Goal: Information Seeking & Learning: Find specific fact

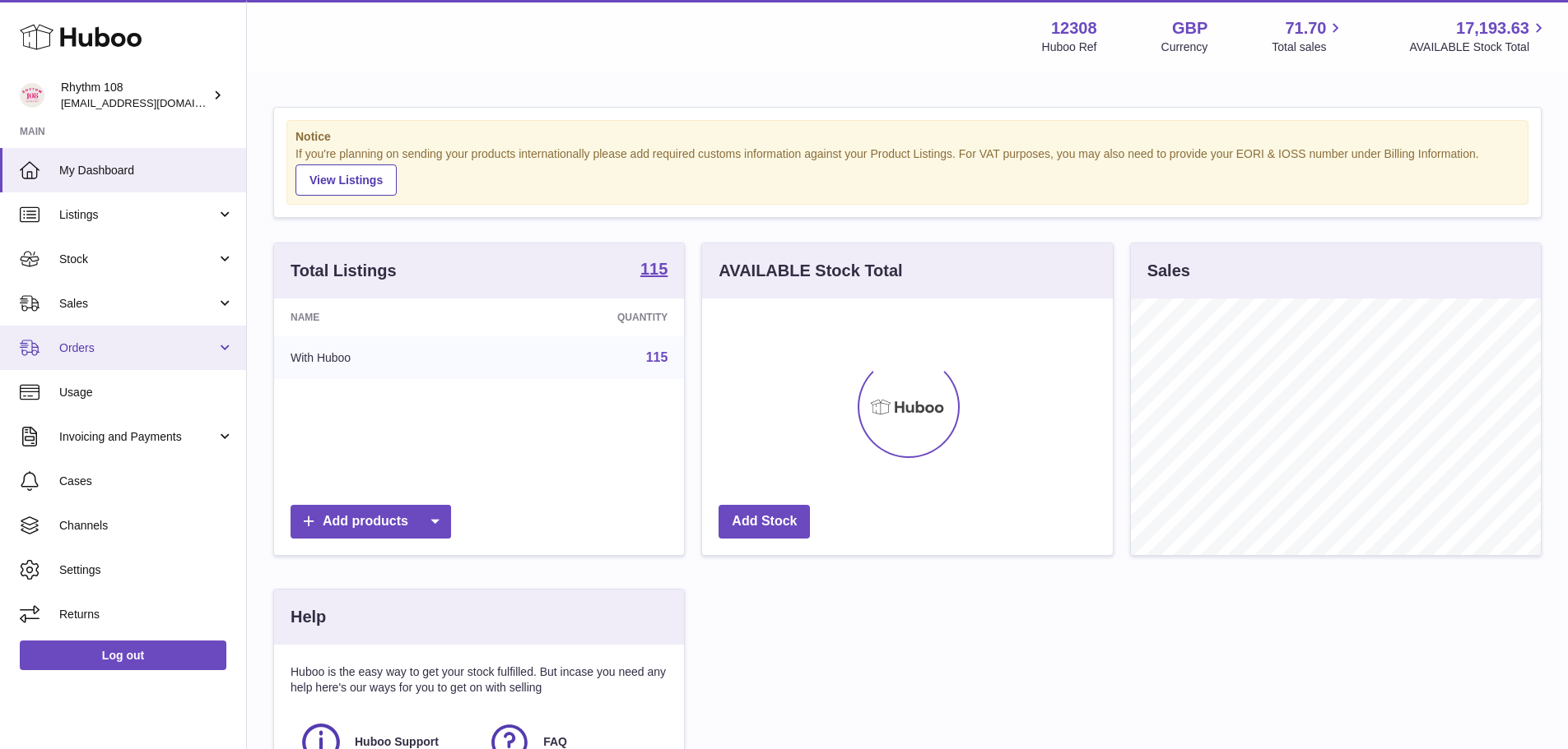
scroll to position [257, 415]
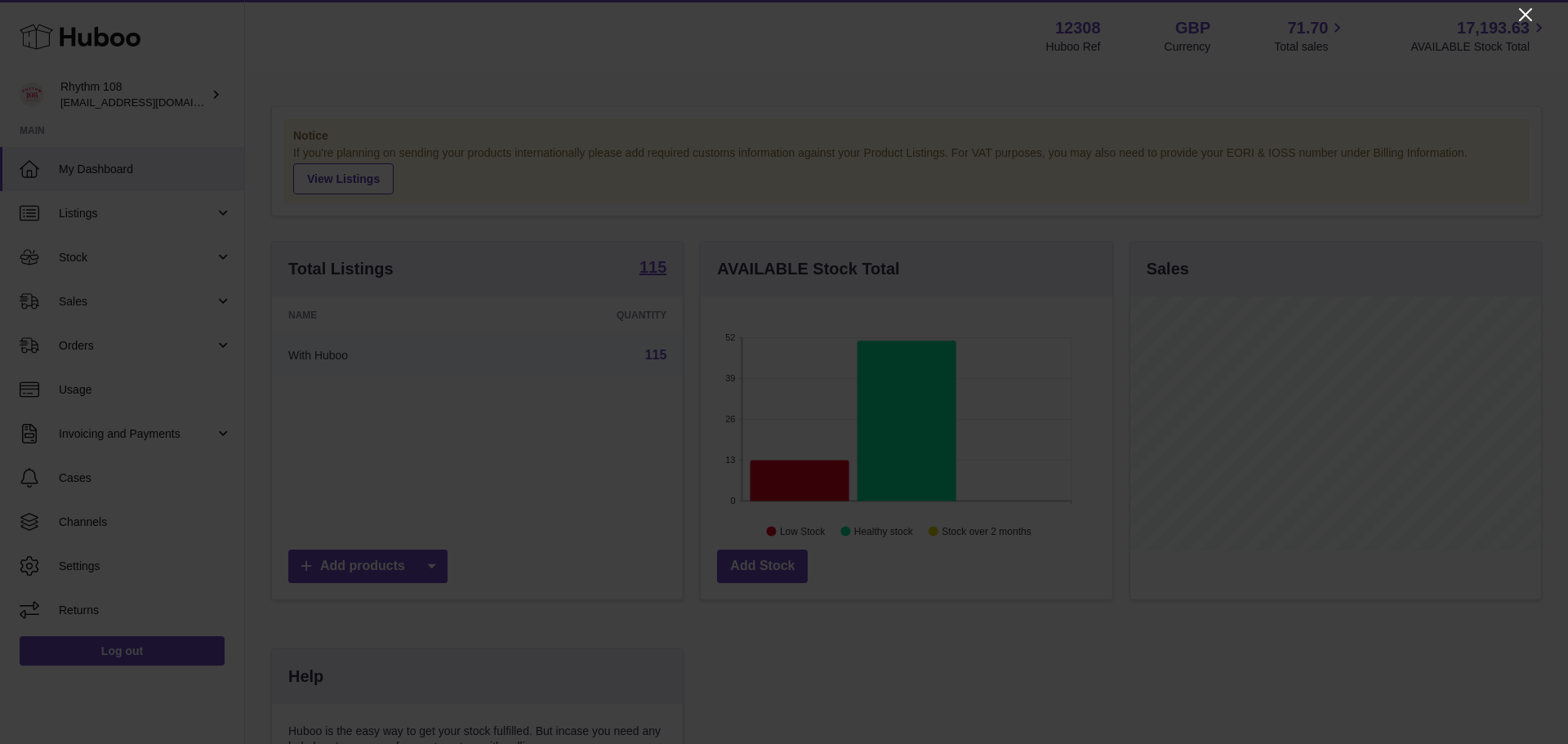
click at [1518, 15] on icon "Close" at bounding box center [1526, 15] width 20 height 20
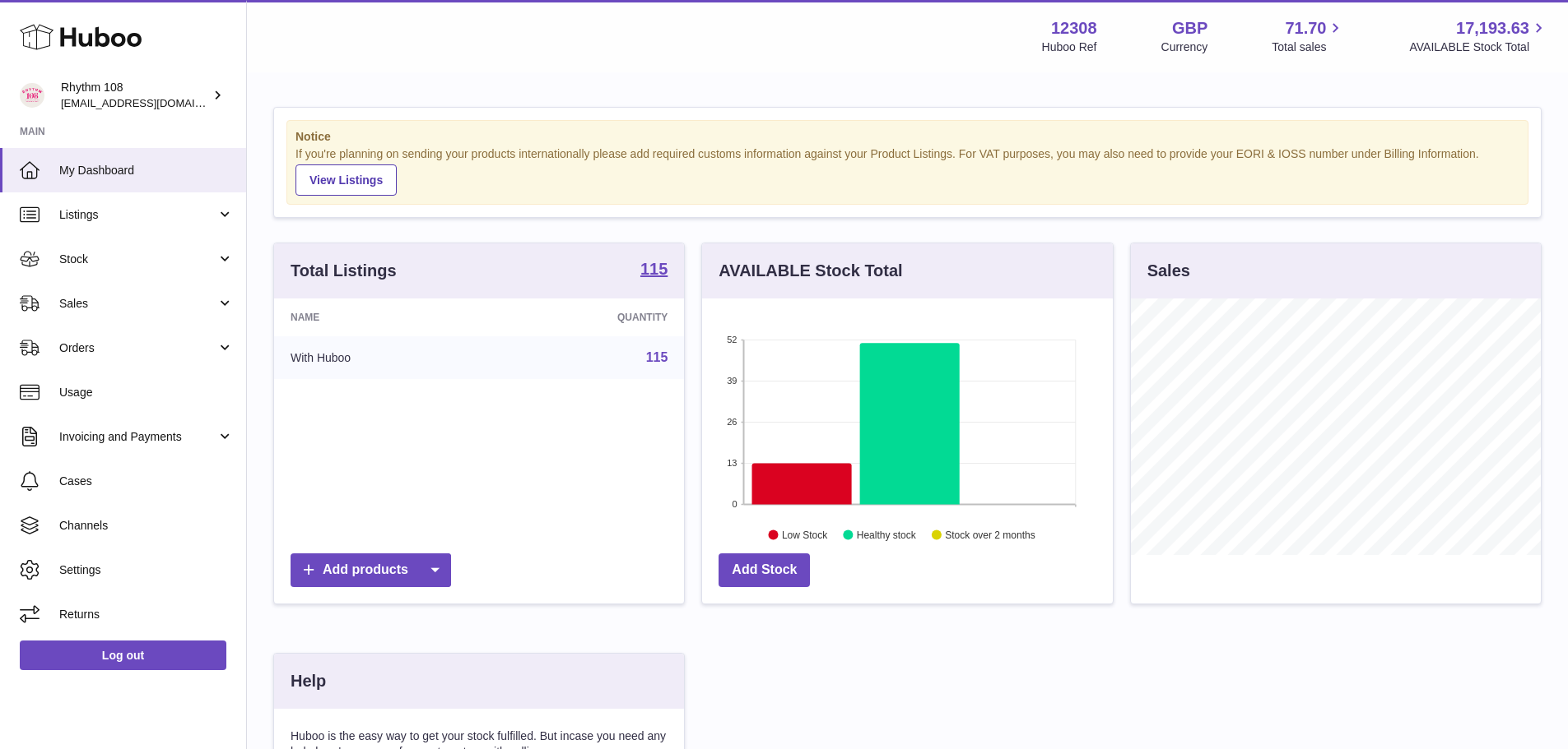
scroll to position [822302, 822633]
click at [121, 386] on span "Usage" at bounding box center [146, 393] width 175 height 16
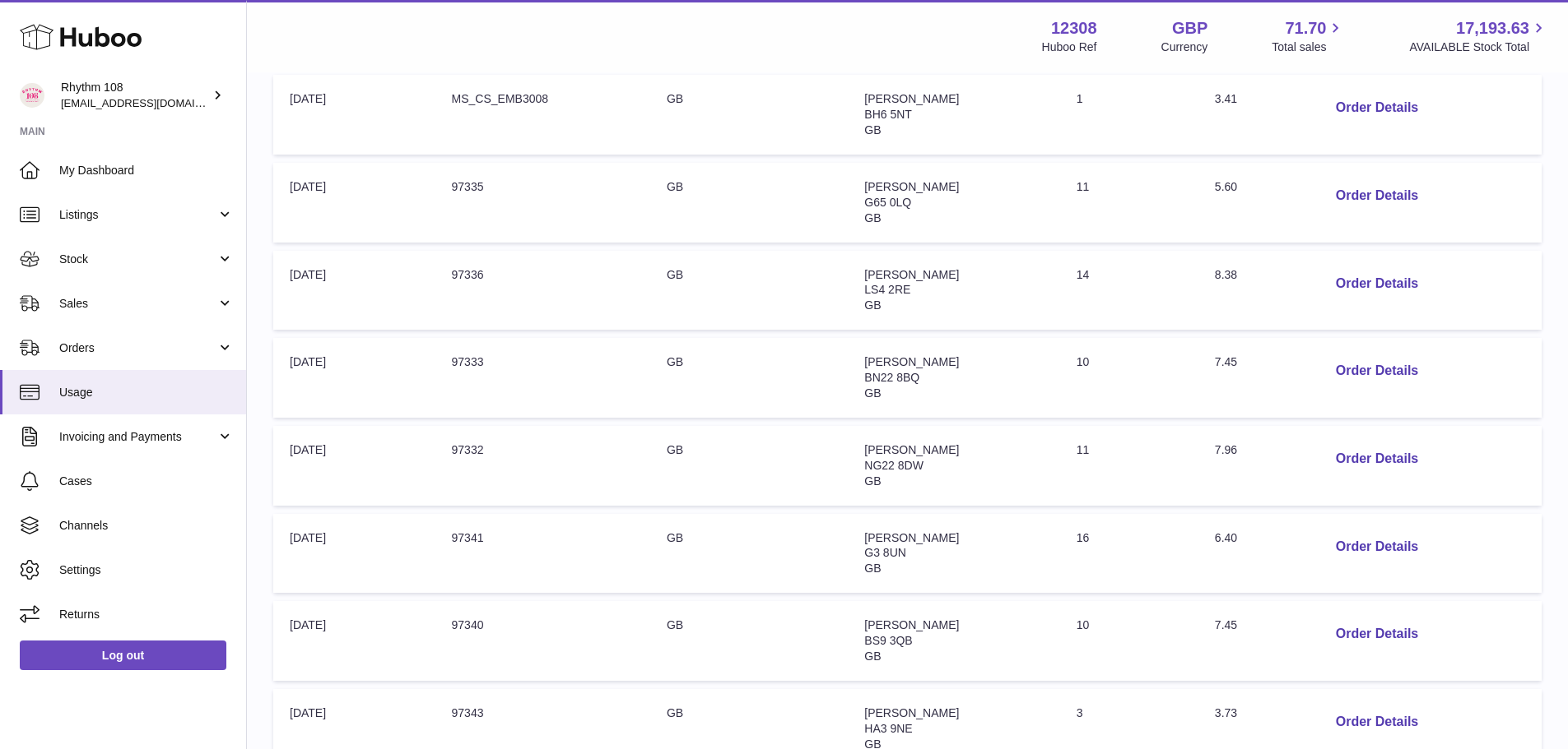
scroll to position [165, 0]
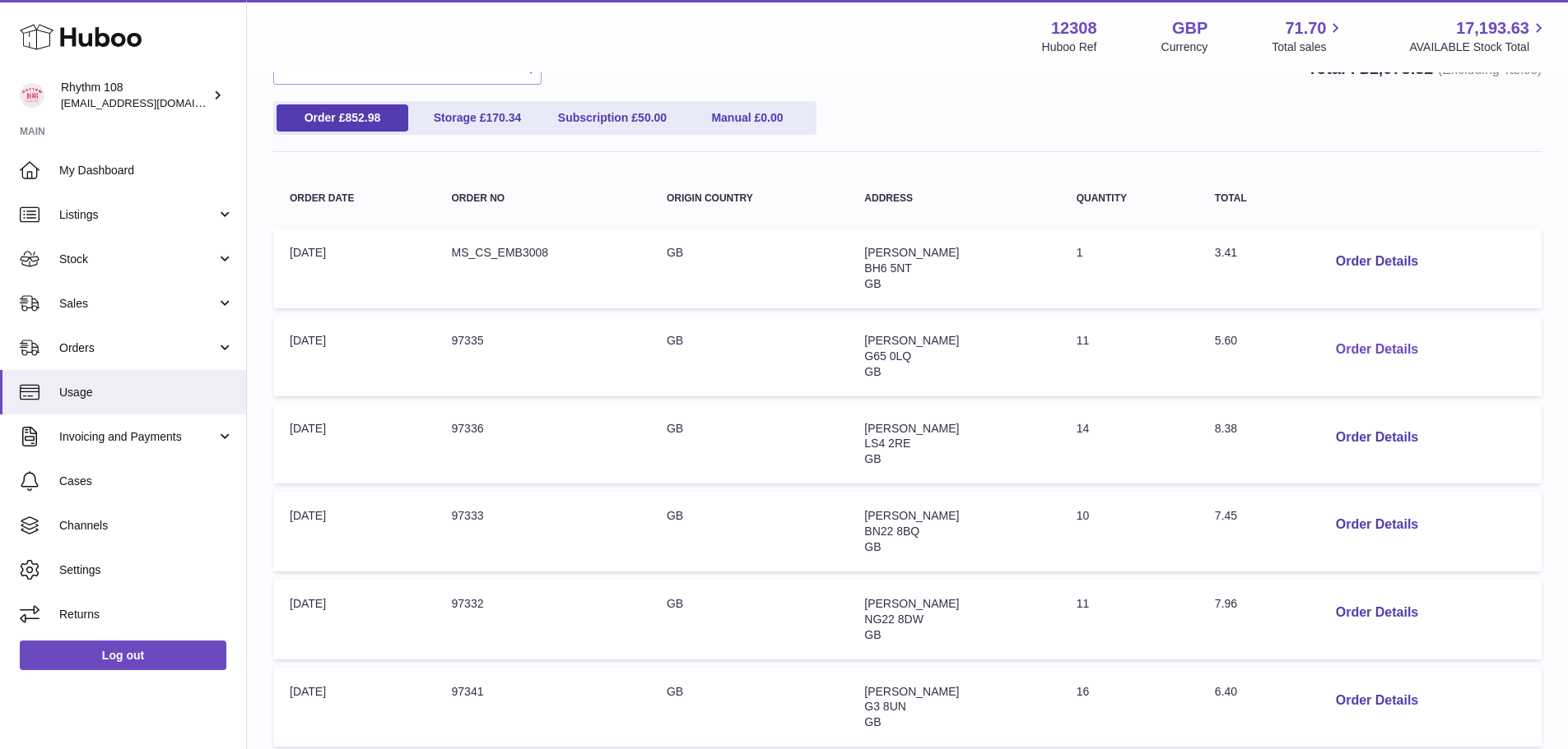
click at [1394, 339] on button "Order Details" at bounding box center [1377, 350] width 109 height 34
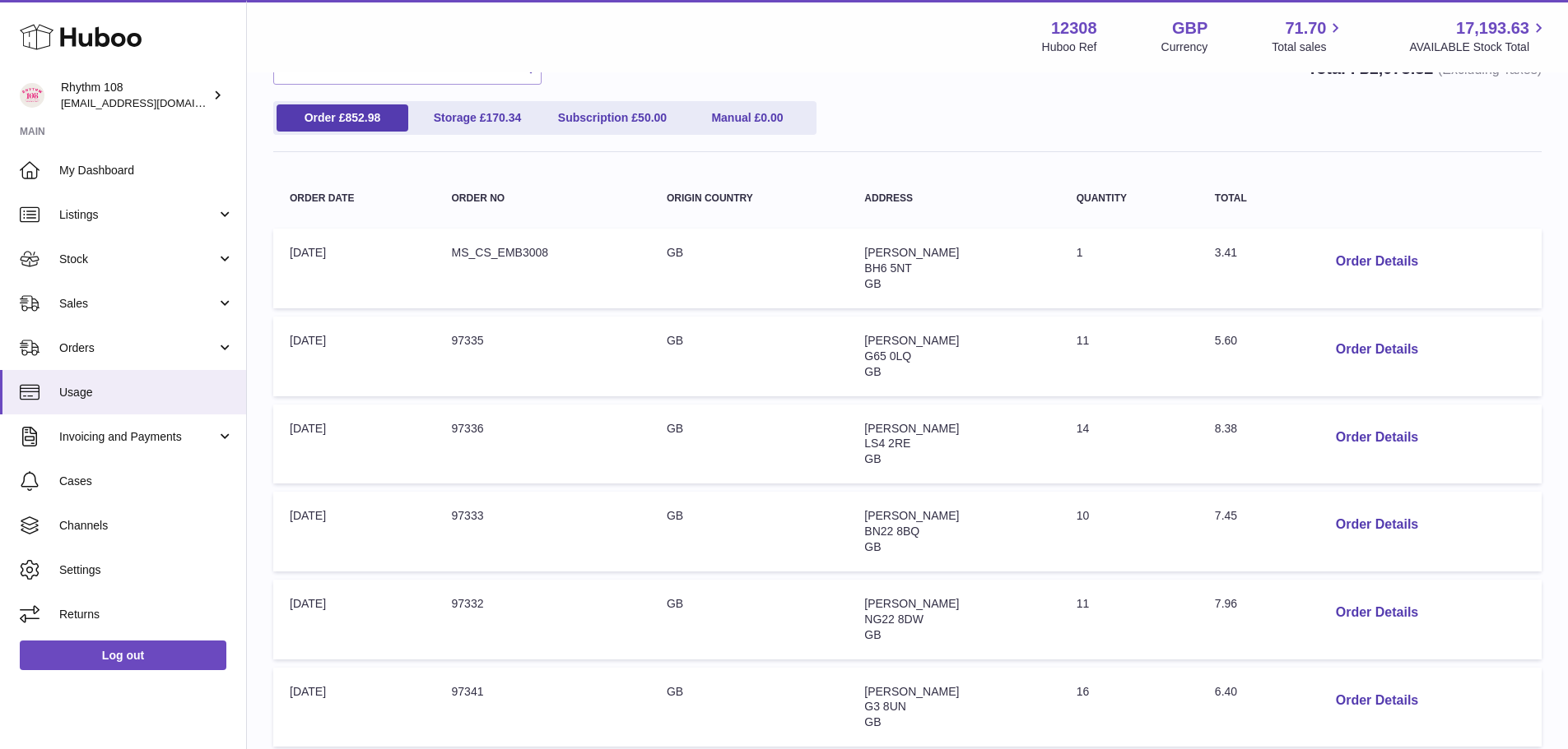
click at [1109, 358] on td "Quantity: 11" at bounding box center [1130, 356] width 138 height 80
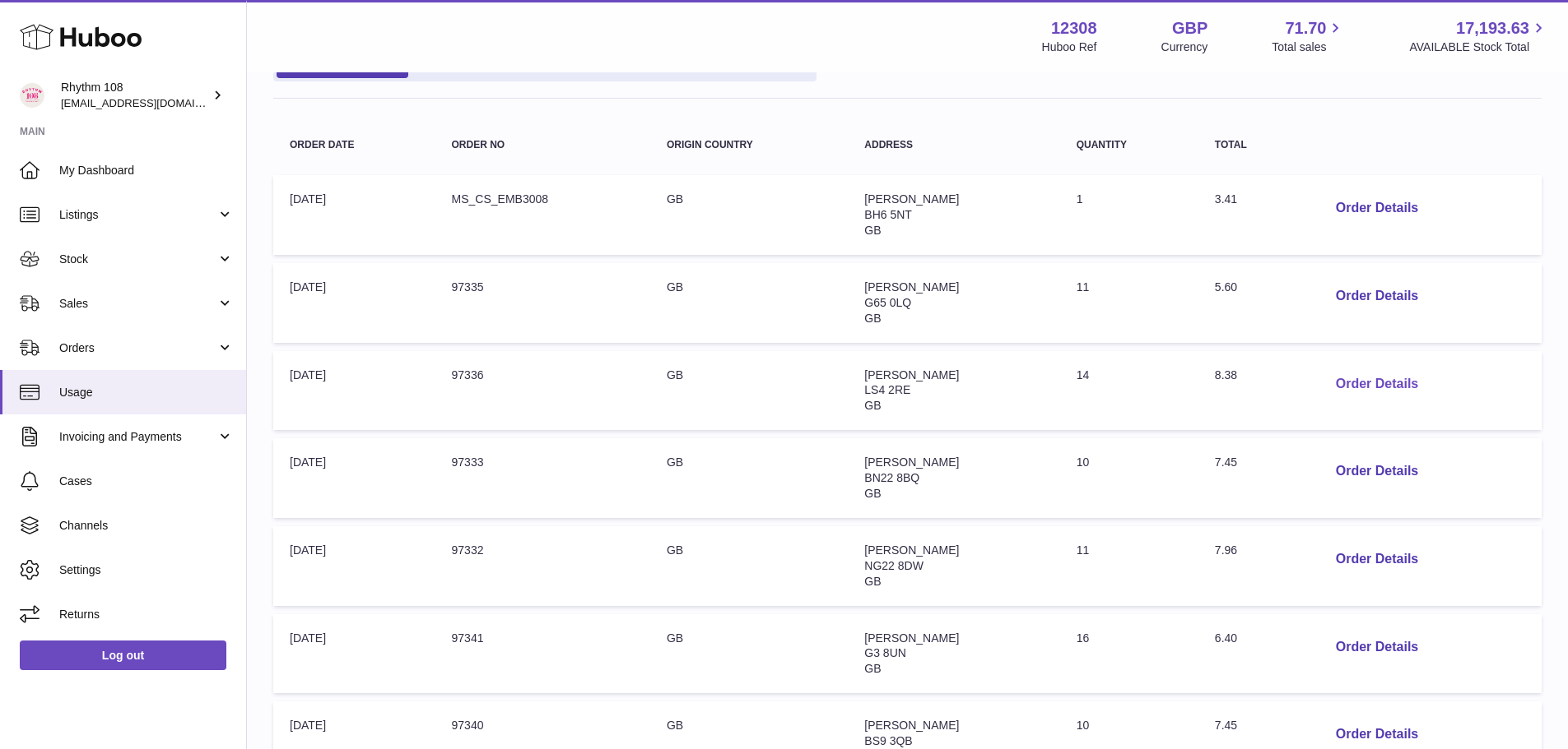
scroll to position [247, 0]
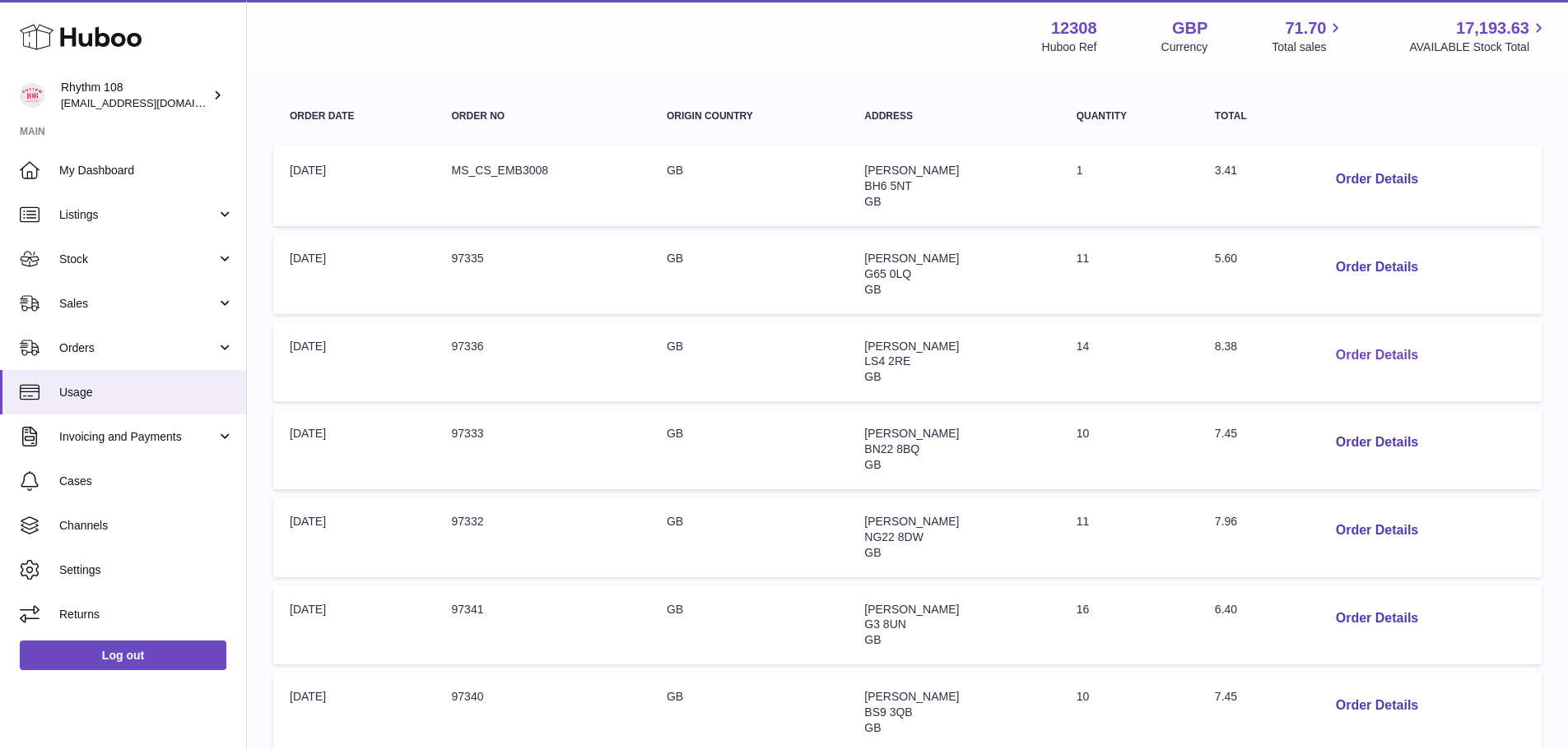
click at [1363, 347] on button "Order Details" at bounding box center [1377, 355] width 109 height 34
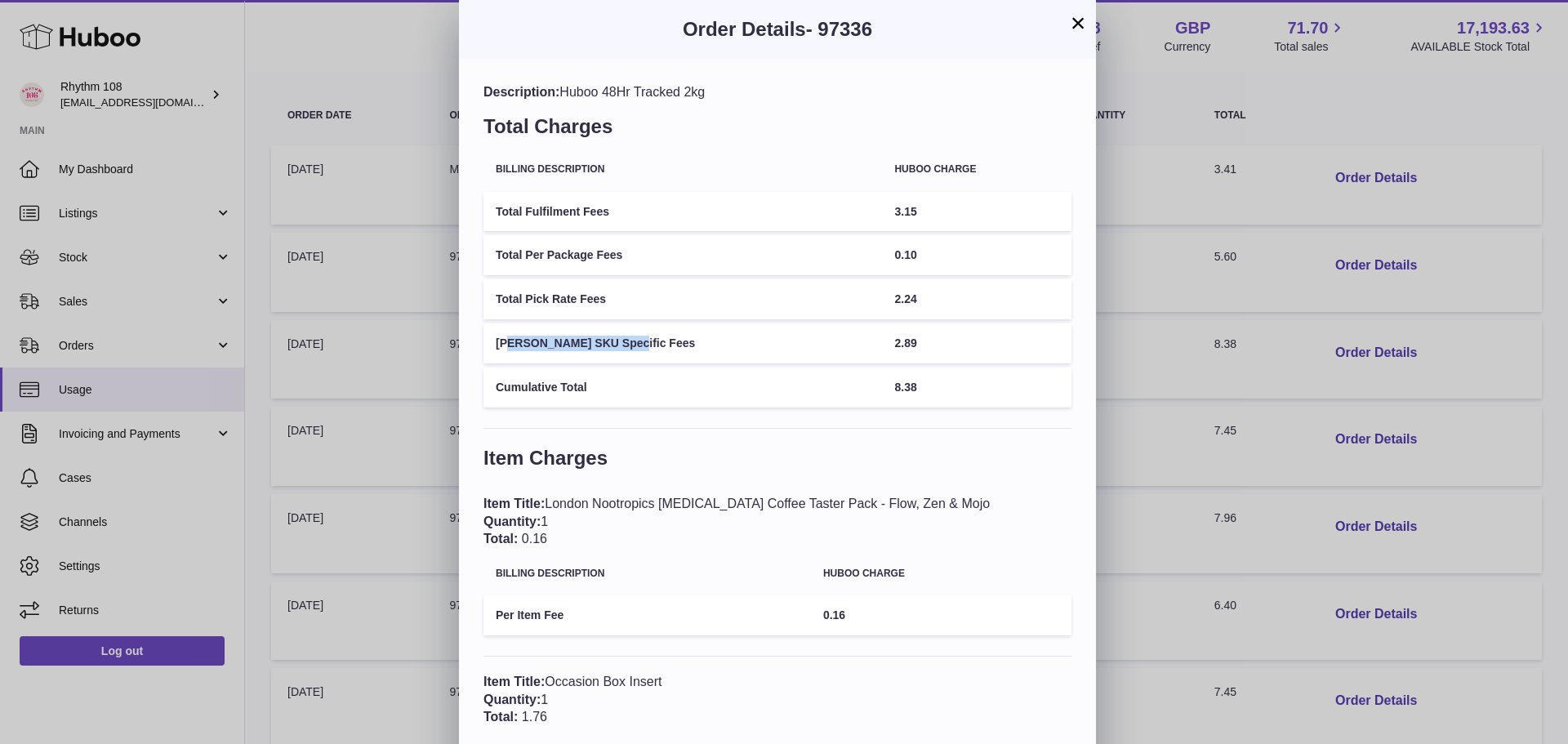
drag, startPoint x: 512, startPoint y: 337, endPoint x: 768, endPoint y: 332, distance: 256.0
click at [768, 332] on td "Toal SKU Specific Fees" at bounding box center [682, 343] width 399 height 40
click at [914, 356] on td "2.89" at bounding box center [976, 343] width 189 height 40
drag, startPoint x: 852, startPoint y: 346, endPoint x: 834, endPoint y: 346, distance: 18.0
click at [882, 346] on td "2.89" at bounding box center [976, 343] width 189 height 40
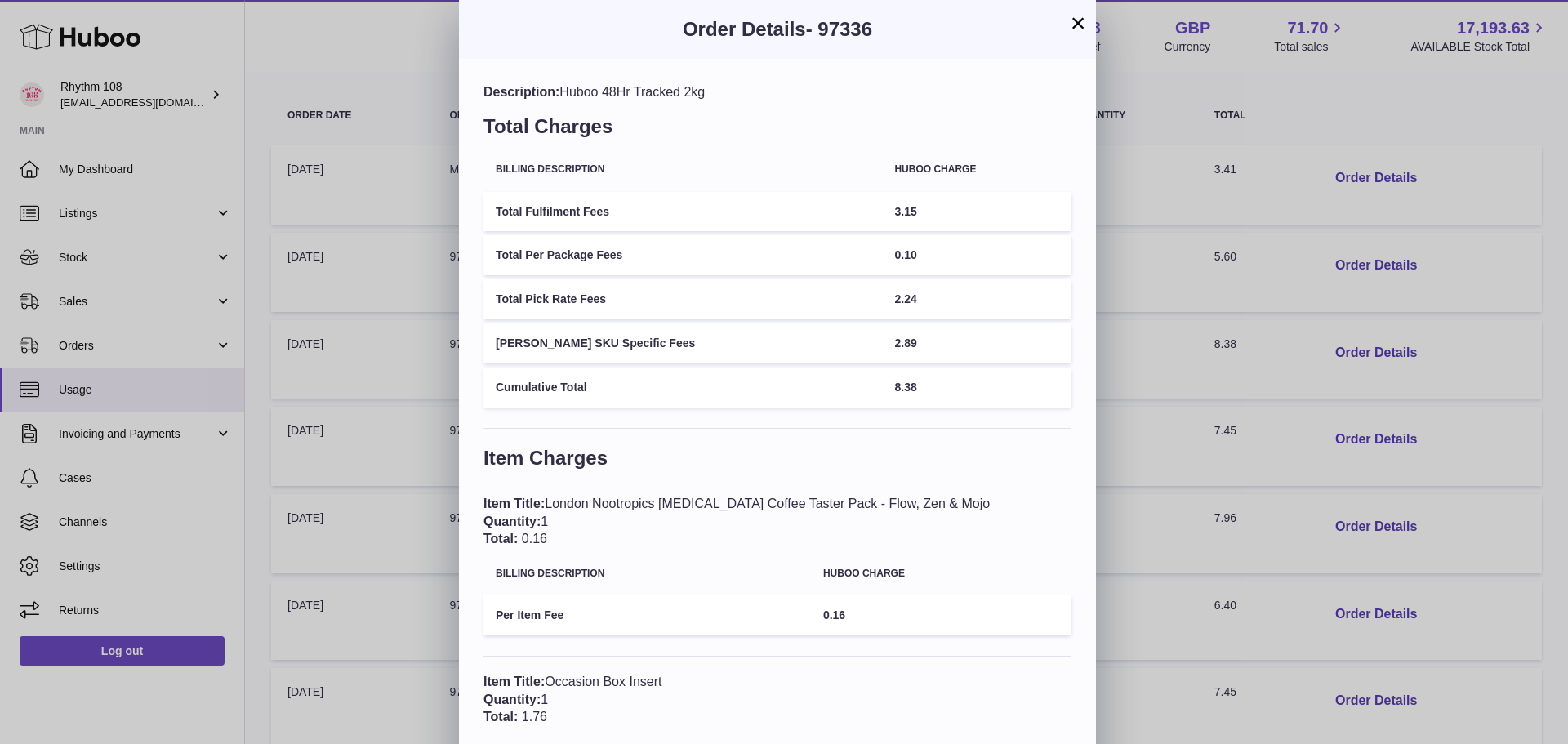
click at [816, 346] on td "Toal SKU Specific Fees" at bounding box center [682, 343] width 399 height 40
click at [882, 351] on td "2.89" at bounding box center [976, 343] width 189 height 40
drag, startPoint x: 888, startPoint y: 298, endPoint x: 835, endPoint y: 302, distance: 53.2
click at [882, 302] on td "2.24" at bounding box center [976, 299] width 189 height 40
click at [887, 300] on td "2.24" at bounding box center [976, 299] width 189 height 40
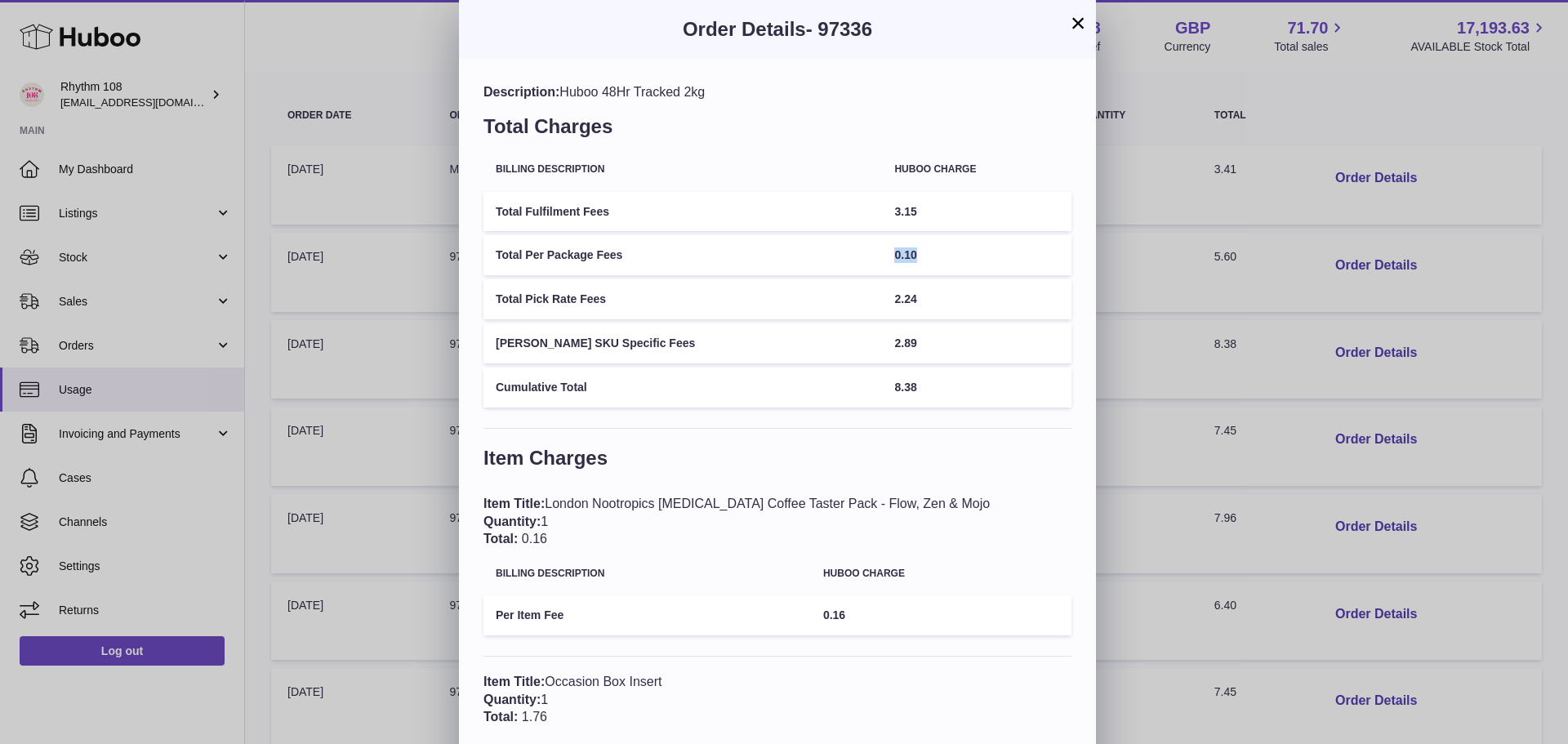
drag, startPoint x: 867, startPoint y: 253, endPoint x: 812, endPoint y: 253, distance: 55.0
click at [812, 253] on tr "Total Per Package Fees 0.10" at bounding box center [777, 255] width 588 height 40
click at [888, 206] on td "3.15" at bounding box center [976, 212] width 189 height 40
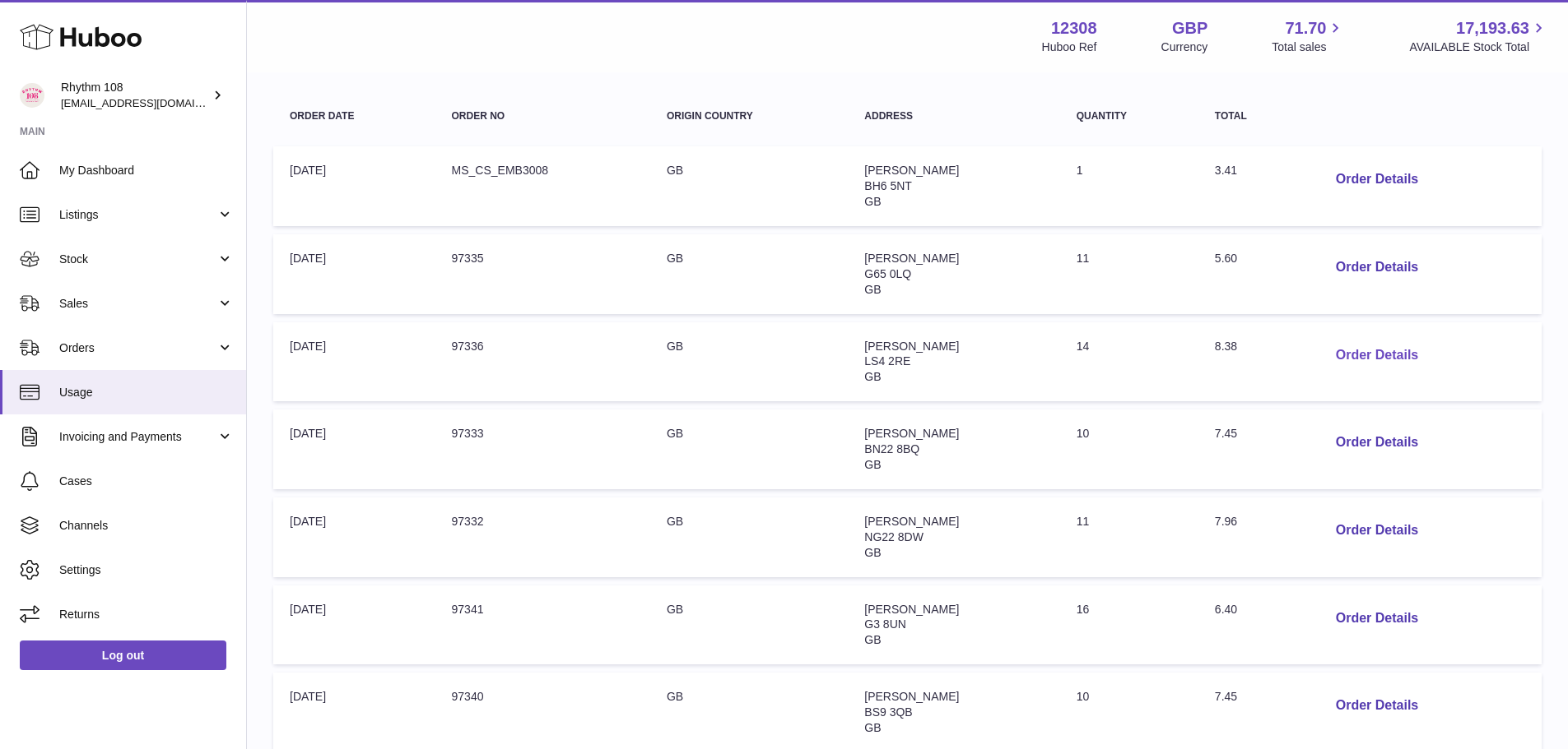
click at [1364, 351] on button "Order Details" at bounding box center [1377, 355] width 109 height 34
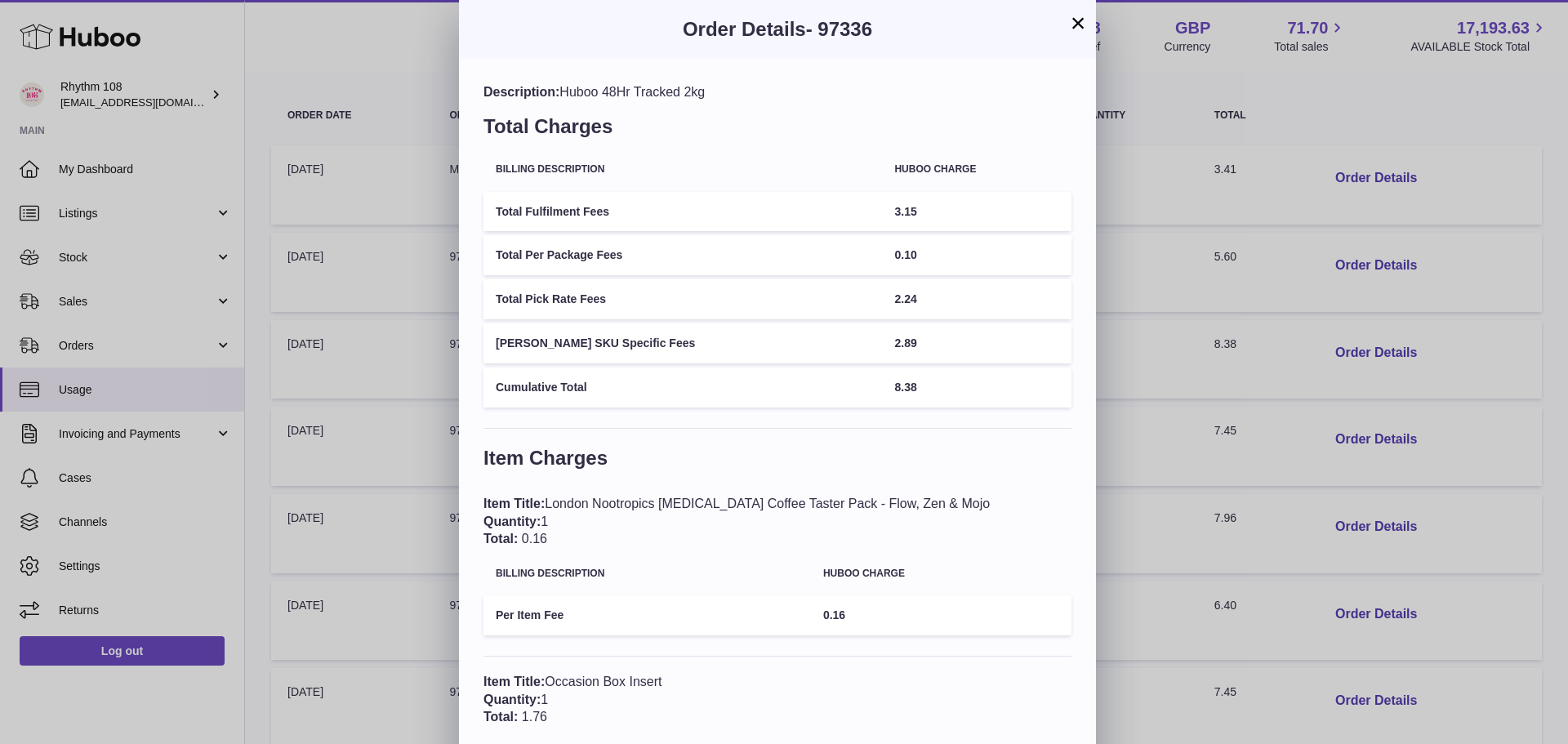
drag, startPoint x: 800, startPoint y: 504, endPoint x: 895, endPoint y: 516, distance: 95.8
click at [895, 516] on div "Item Title: London Nootropics Adaptogenic Coffee Taster Pack - Flow, Zen & Mojo…" at bounding box center [777, 521] width 588 height 53
click at [933, 521] on div "Item Title: London Nootropics Adaptogenic Coffee Taster Pack - Flow, Zen & Mojo…" at bounding box center [777, 521] width 588 height 53
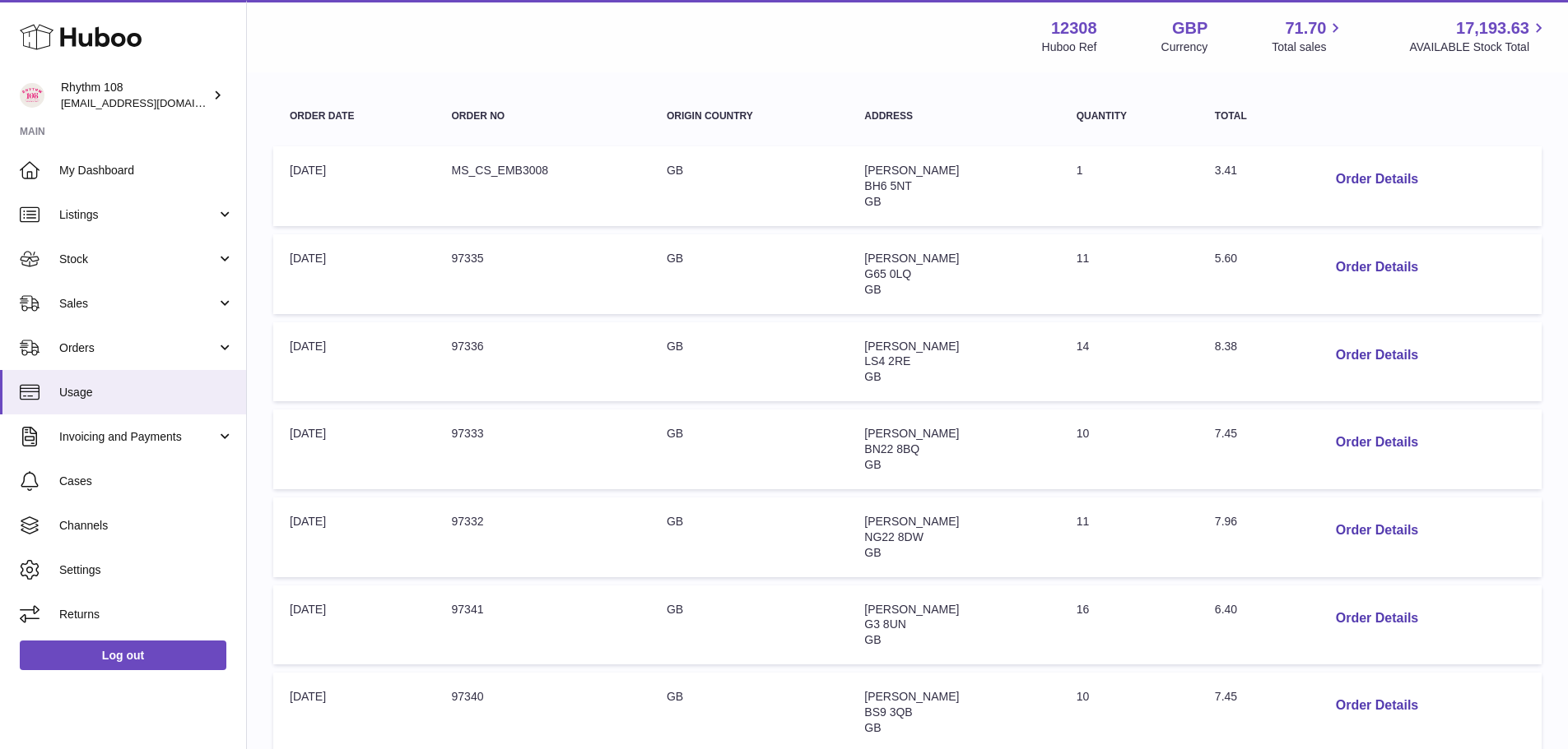
click at [372, 225] on div at bounding box center [784, 374] width 1568 height 749
click at [171, 168] on span "My Dashboard" at bounding box center [146, 171] width 175 height 16
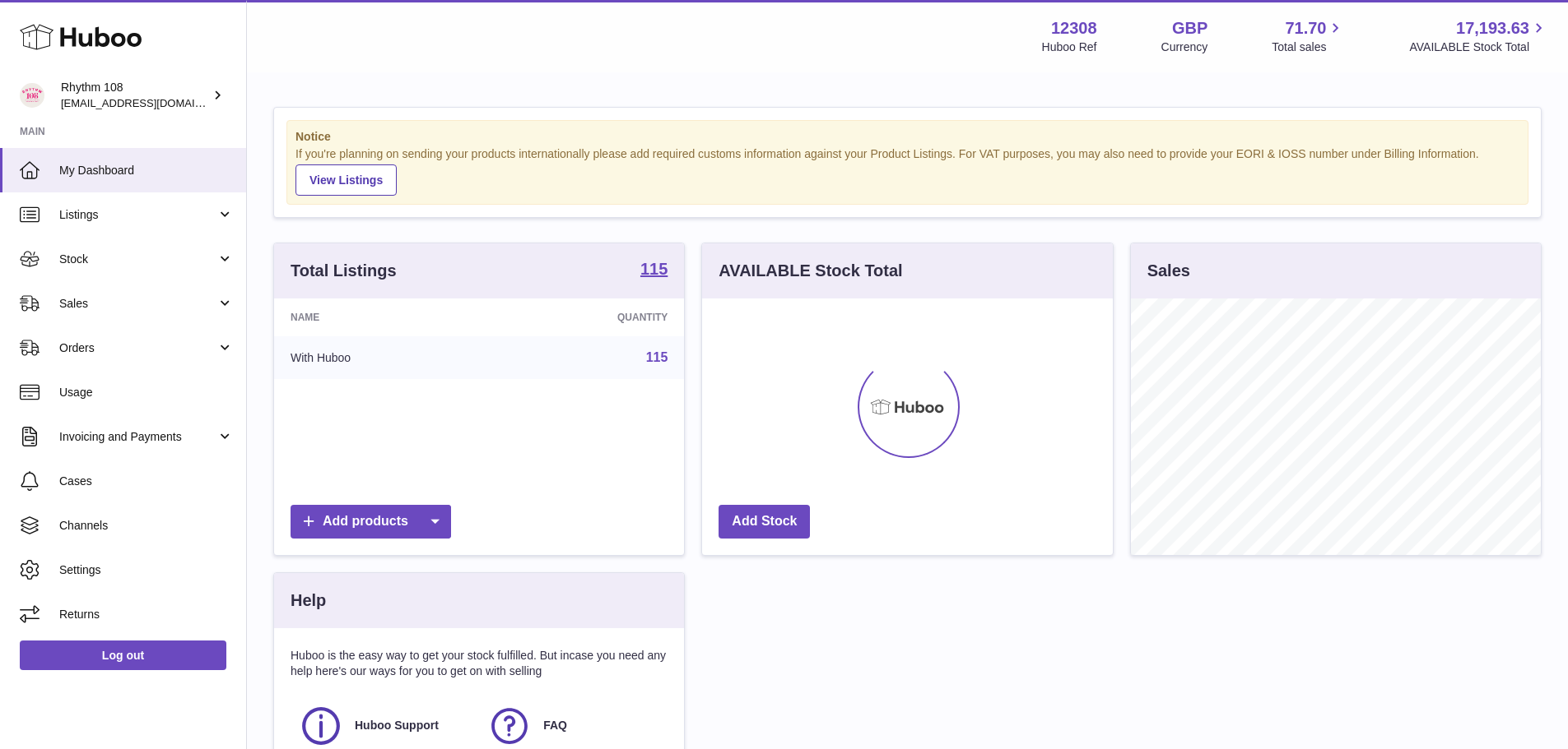
scroll to position [257, 411]
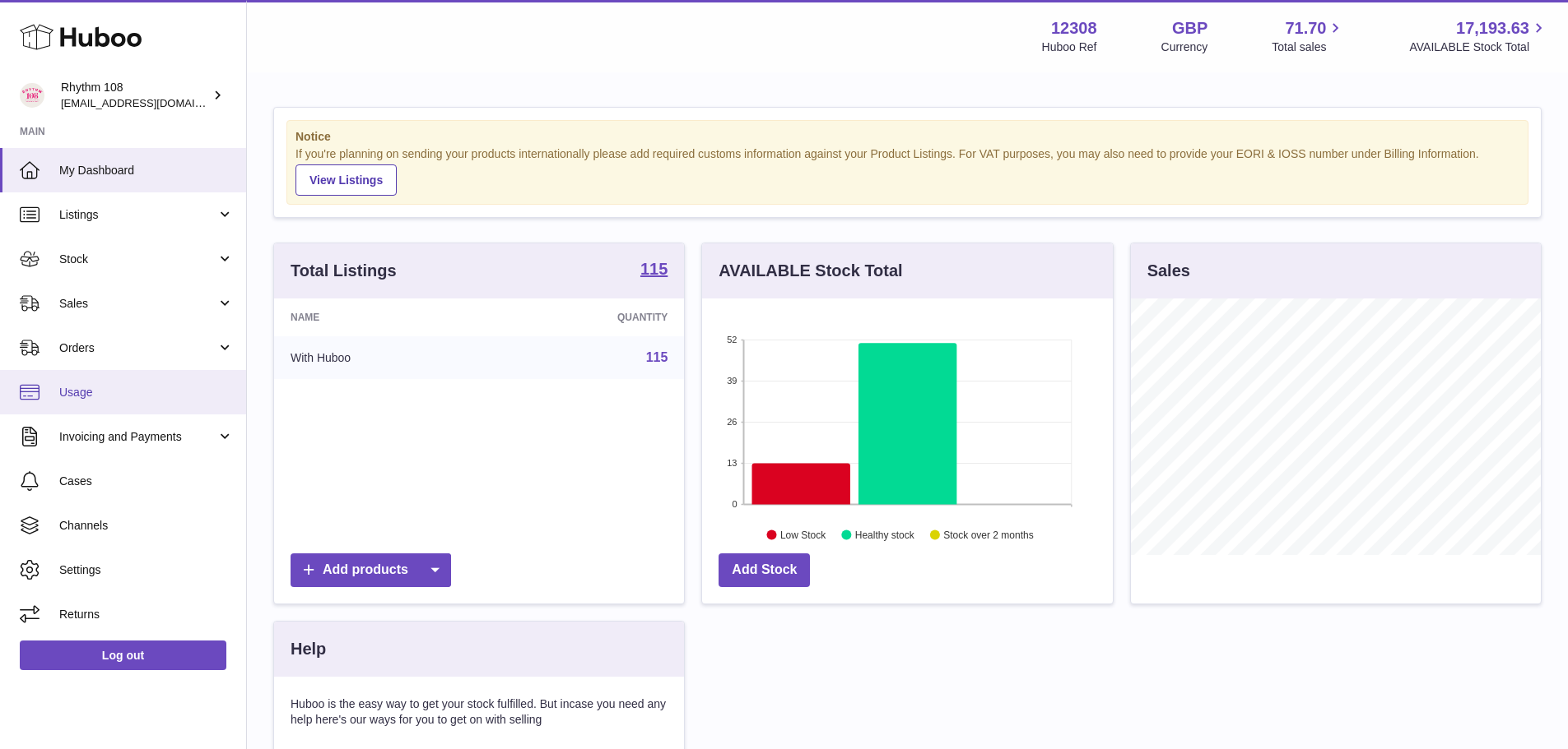
click at [131, 408] on link "Usage" at bounding box center [122, 392] width 246 height 44
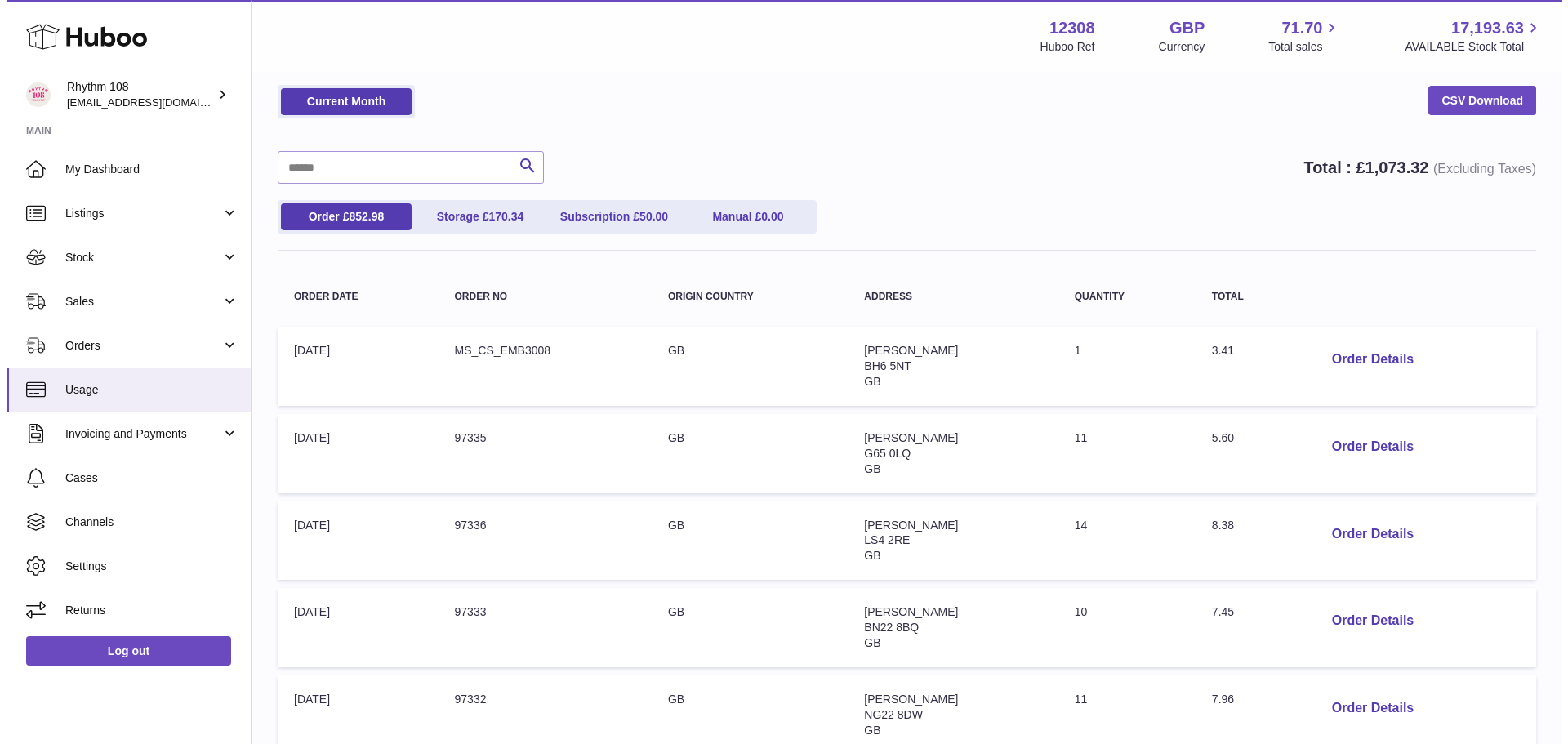
scroll to position [164, 0]
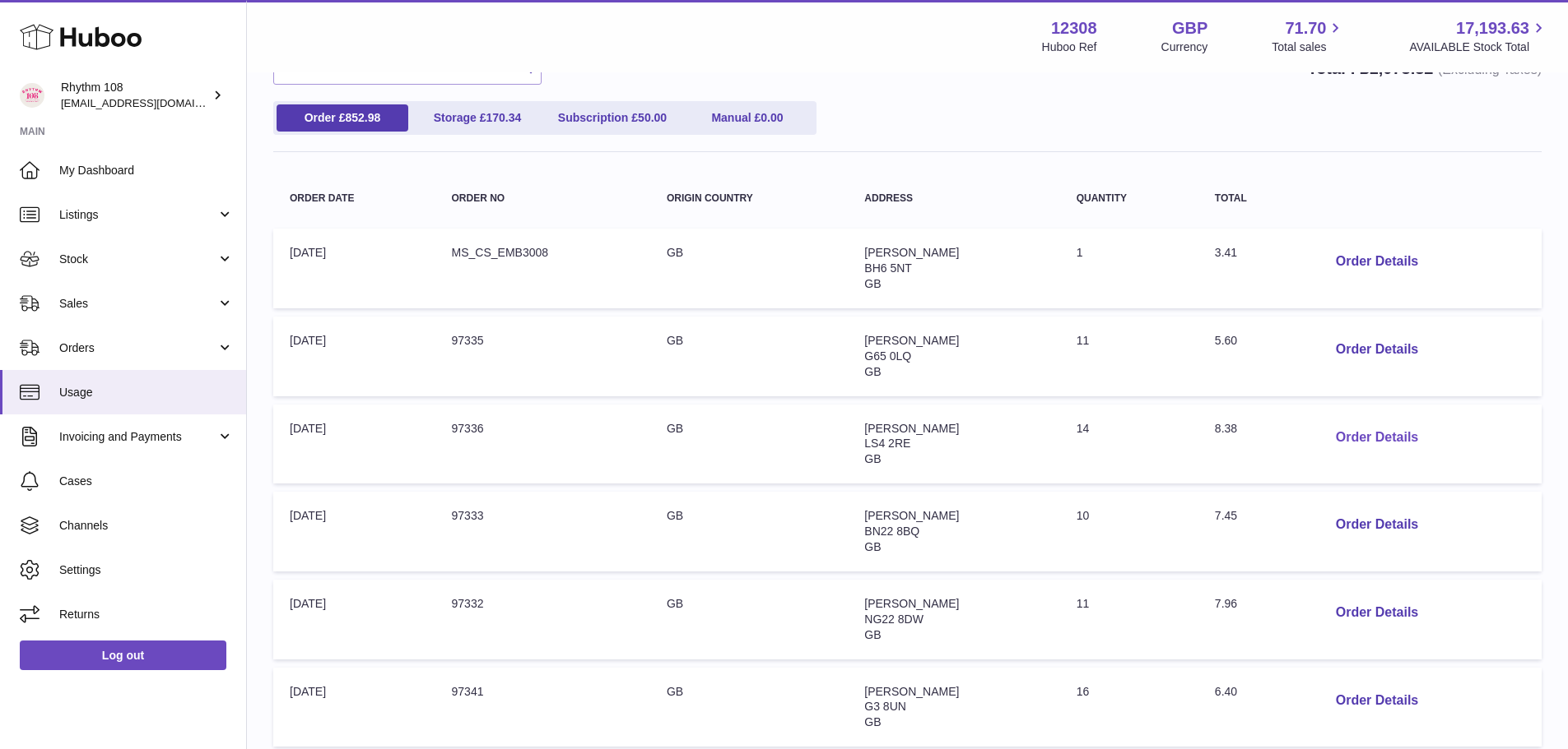
click at [1342, 437] on button "Order Details" at bounding box center [1377, 438] width 109 height 34
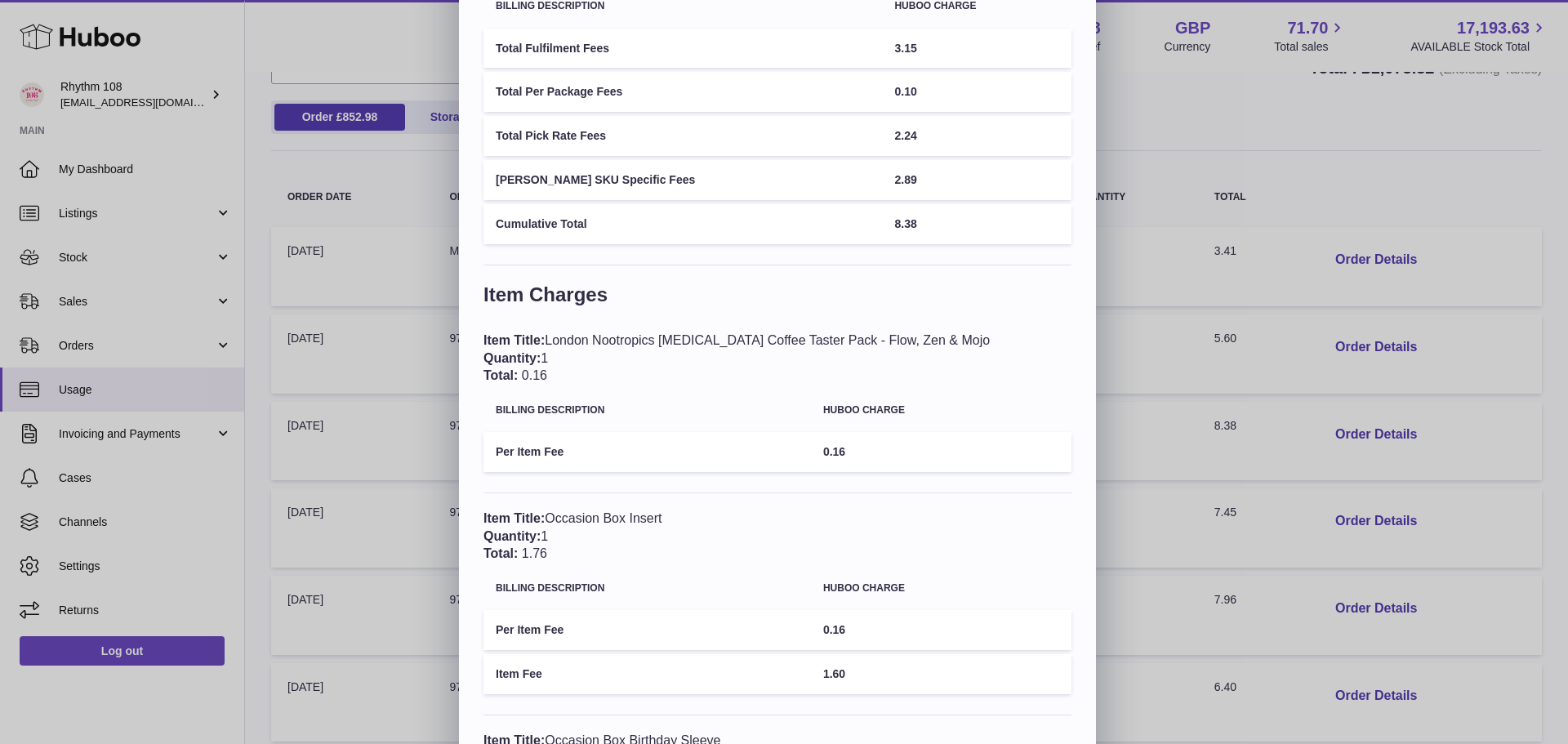
drag, startPoint x: 970, startPoint y: 342, endPoint x: 562, endPoint y: 344, distance: 408.0
click at [562, 344] on div "Item Title: London Nootropics Adaptogenic Coffee Taster Pack - Flow, Zen & Mojo…" at bounding box center [777, 358] width 588 height 53
copy div "London Nootropics Adaptogenic Coffee Taster Pack - Flow, Zen & Mojo"
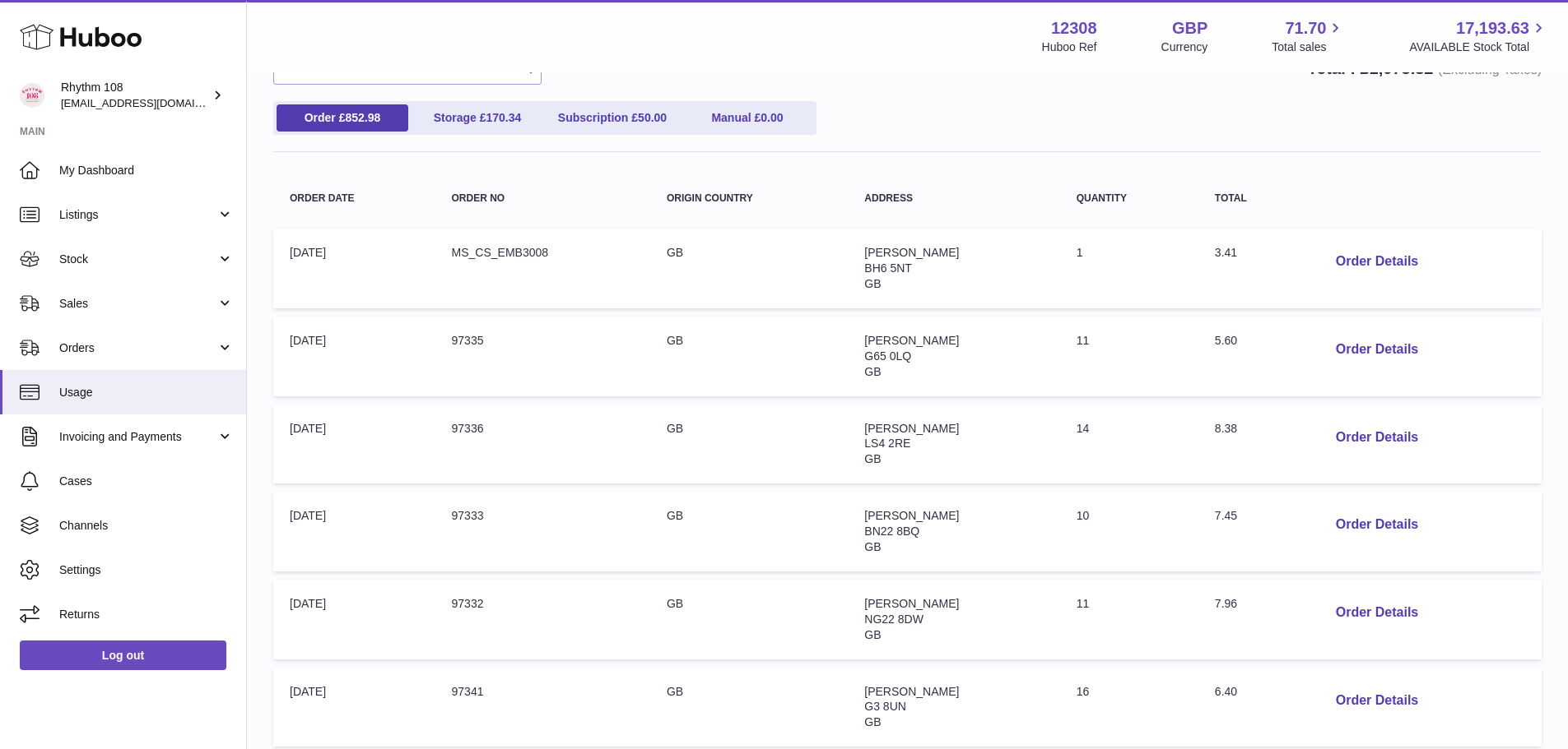
click at [129, 217] on div at bounding box center [784, 374] width 1568 height 749
click at [129, 217] on span "Listings" at bounding box center [137, 215] width 157 height 16
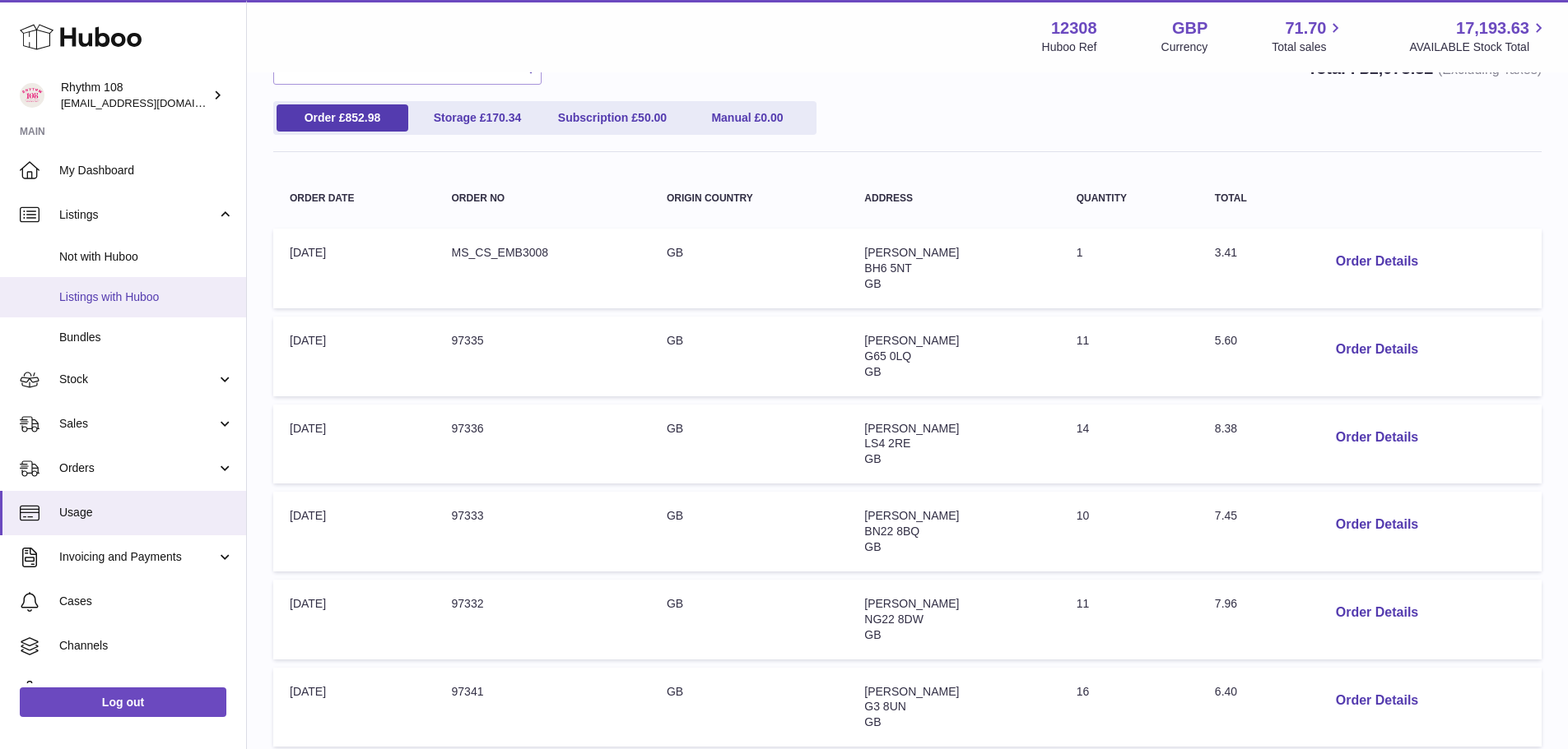
click at [146, 292] on span "Listings with Huboo" at bounding box center [146, 297] width 175 height 16
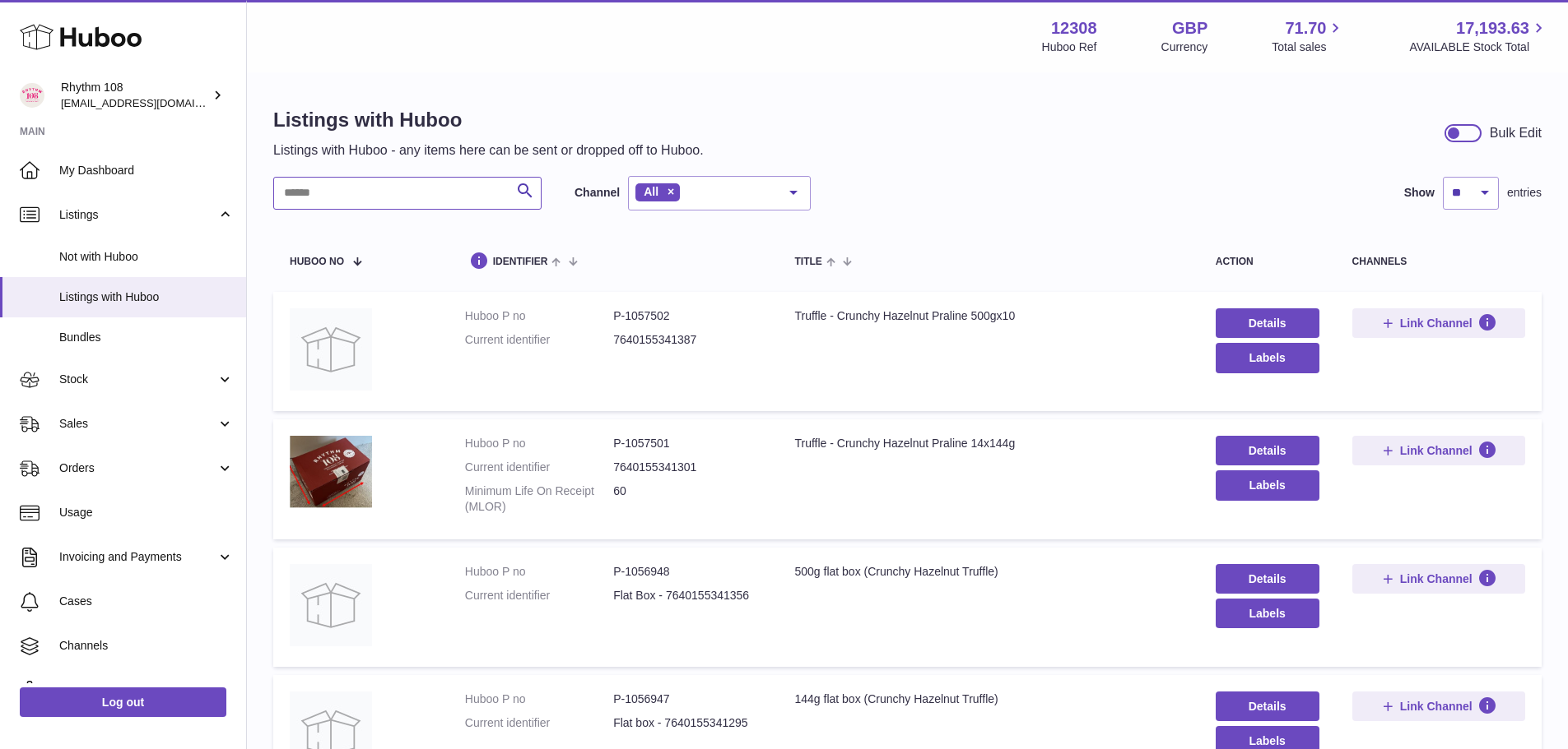
click at [363, 198] on input "text" at bounding box center [408, 192] width 269 height 33
paste input "**********"
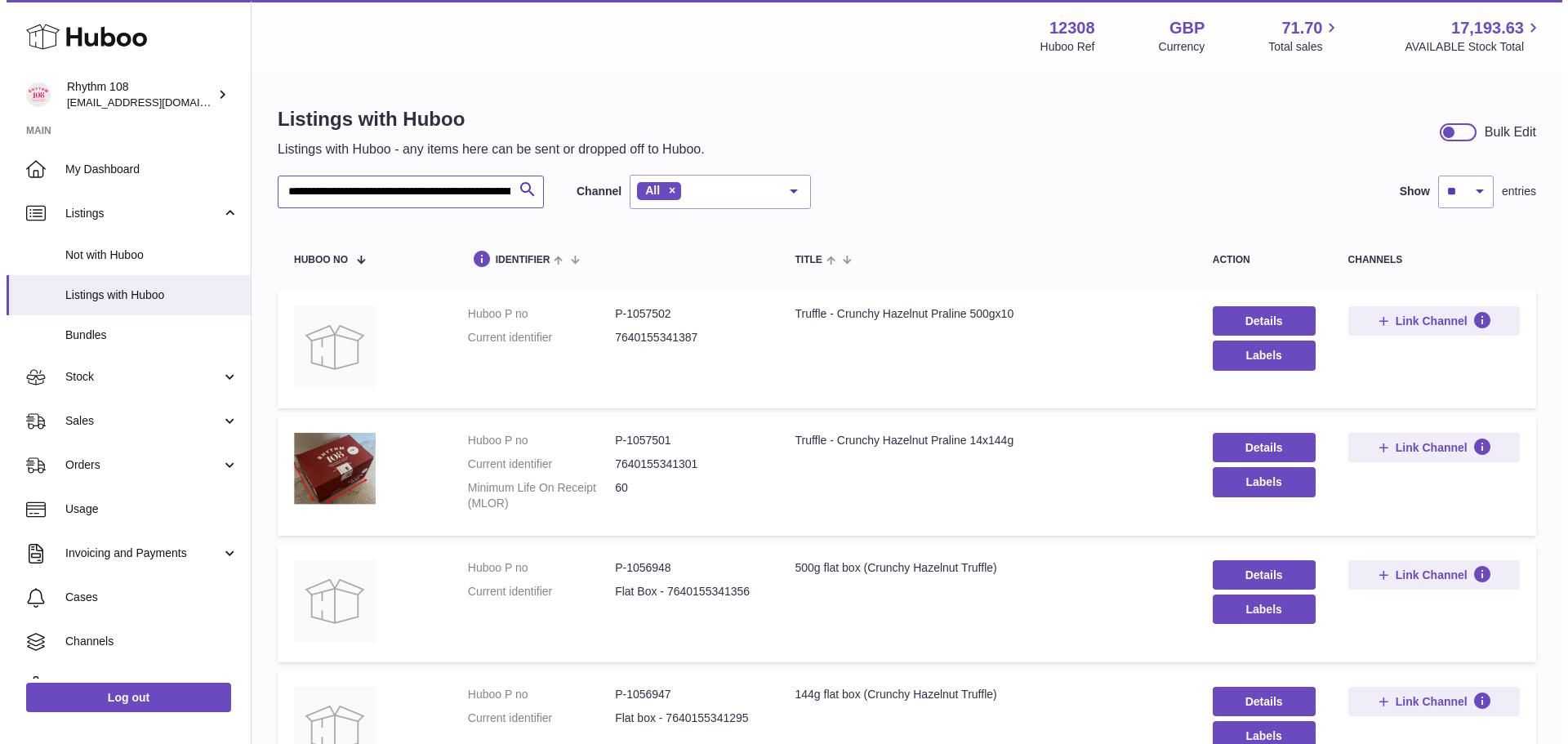
scroll to position [0, 137]
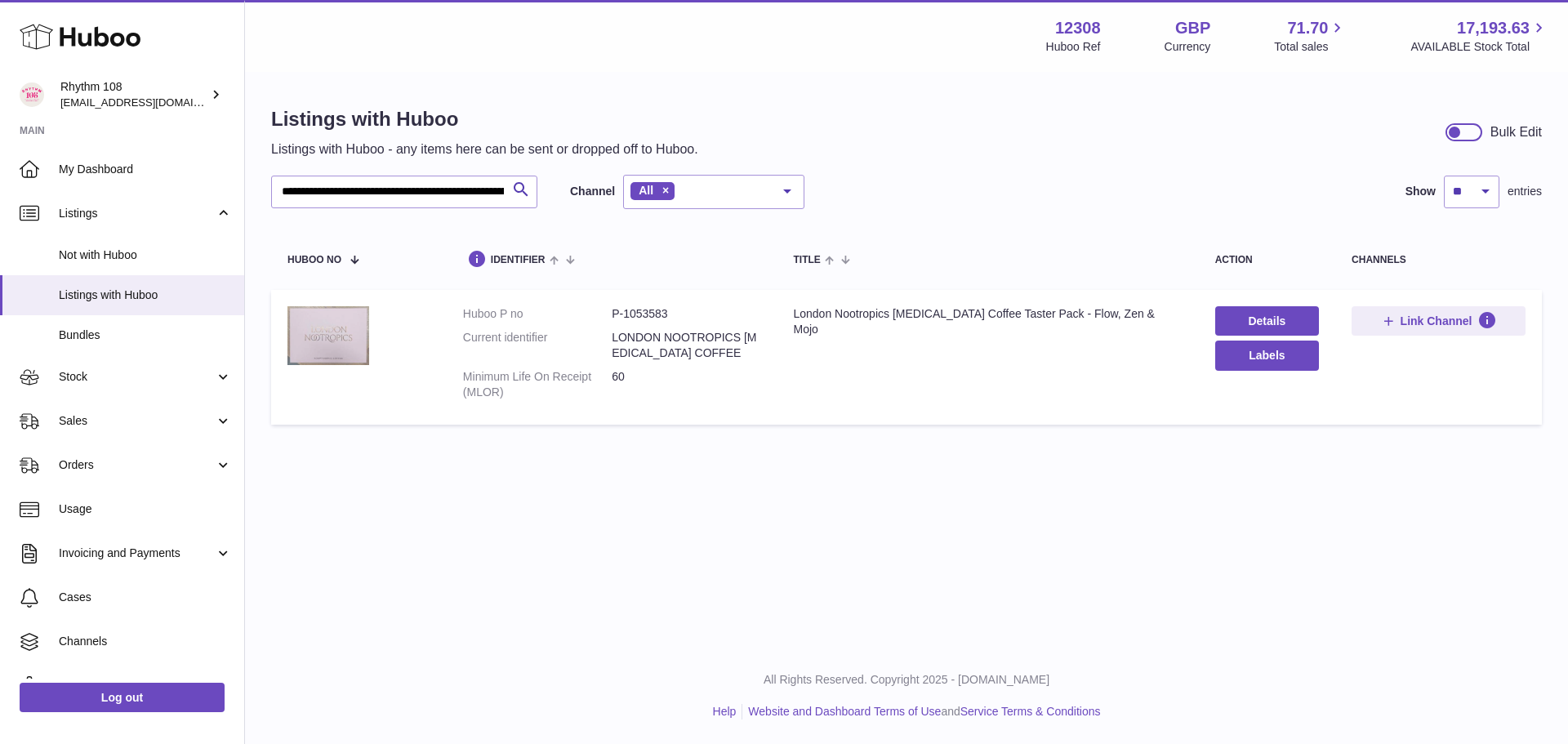
click at [361, 320] on img at bounding box center [327, 335] width 81 height 58
click at [500, 189] on input "**********" at bounding box center [405, 191] width 267 height 32
drag, startPoint x: 503, startPoint y: 190, endPoint x: 465, endPoint y: 194, distance: 38.2
click at [466, 194] on input "**********" at bounding box center [405, 191] width 267 height 32
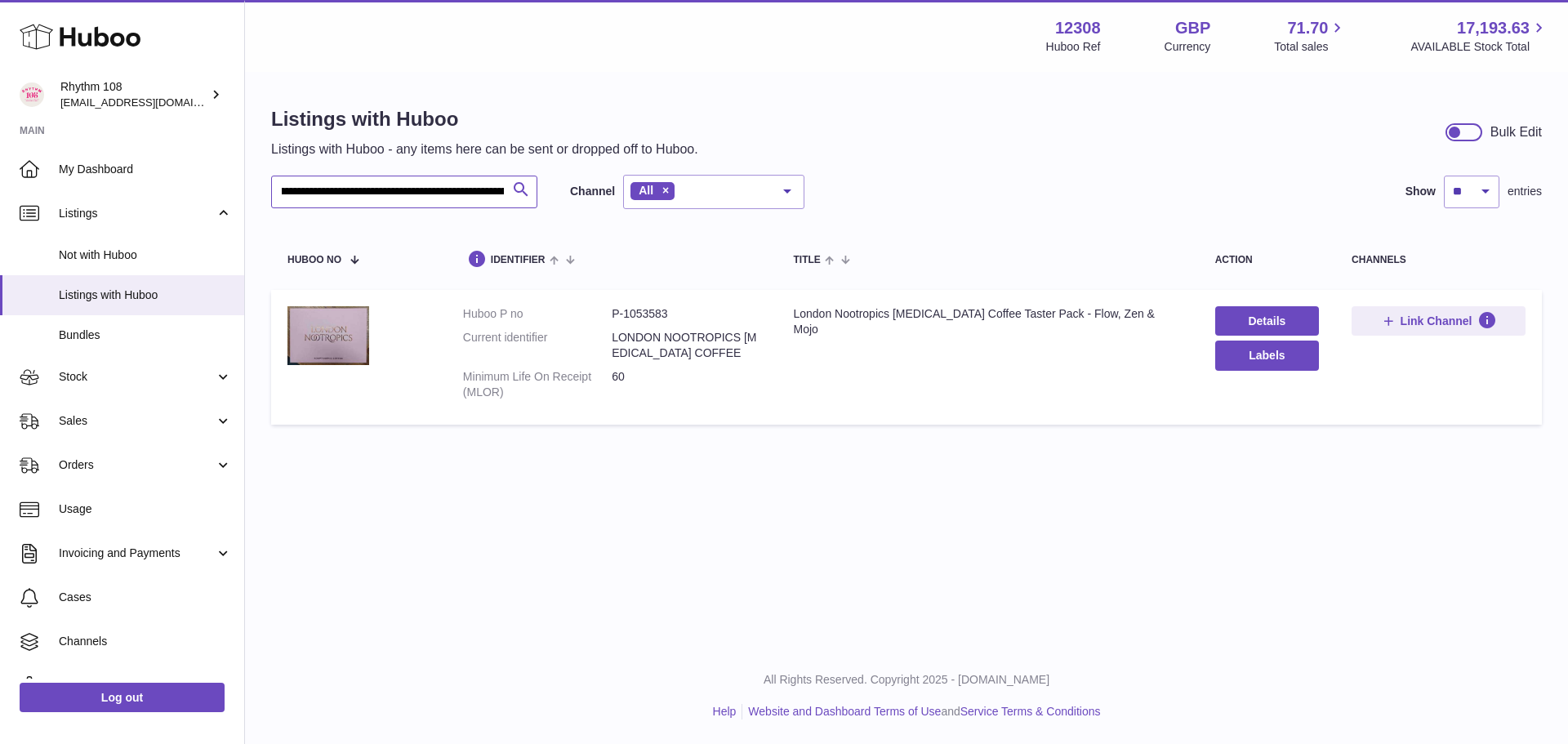
scroll to position [0, 138]
drag, startPoint x: 365, startPoint y: 188, endPoint x: 520, endPoint y: 184, distance: 155.1
click at [520, 184] on div "**********" at bounding box center [405, 191] width 267 height 32
type input "**********"
